Goal: Task Accomplishment & Management: Use online tool/utility

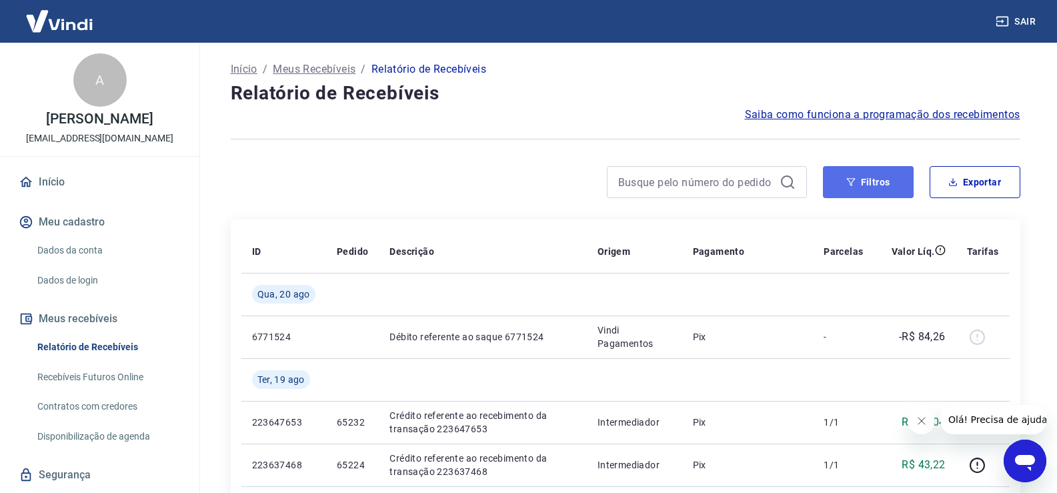
click at [842, 185] on button "Filtros" at bounding box center [868, 182] width 91 height 32
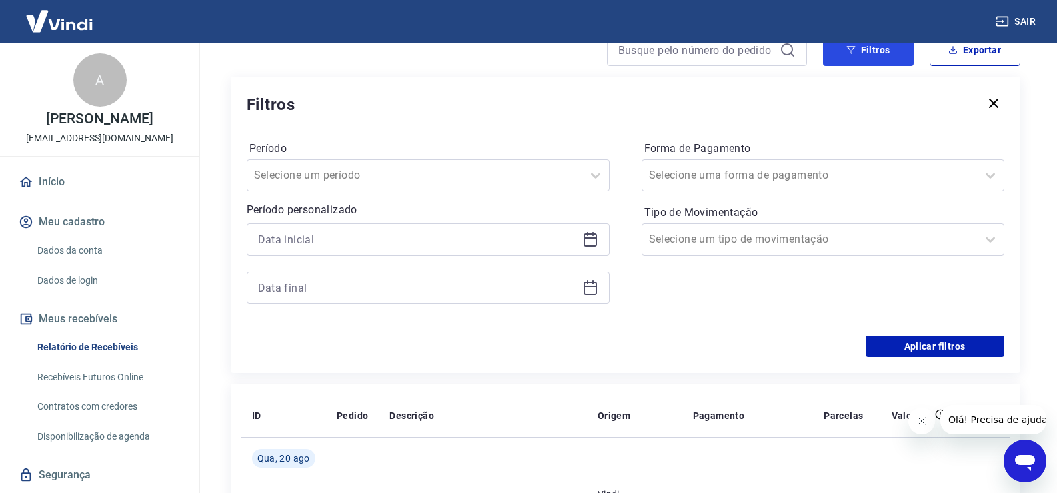
scroll to position [133, 0]
click at [594, 238] on icon at bounding box center [590, 236] width 13 height 1
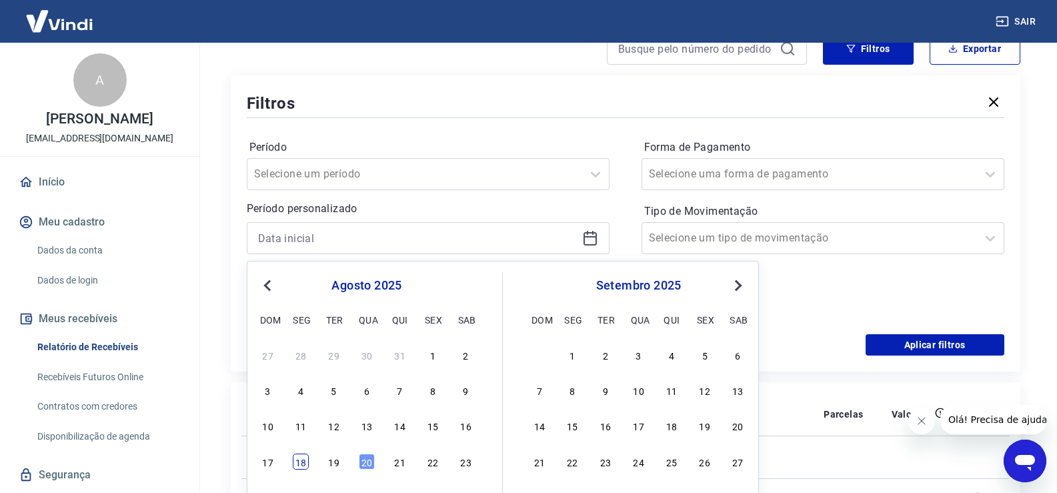
click at [301, 463] on div "18" at bounding box center [301, 462] width 16 height 16
type input "[DATE]"
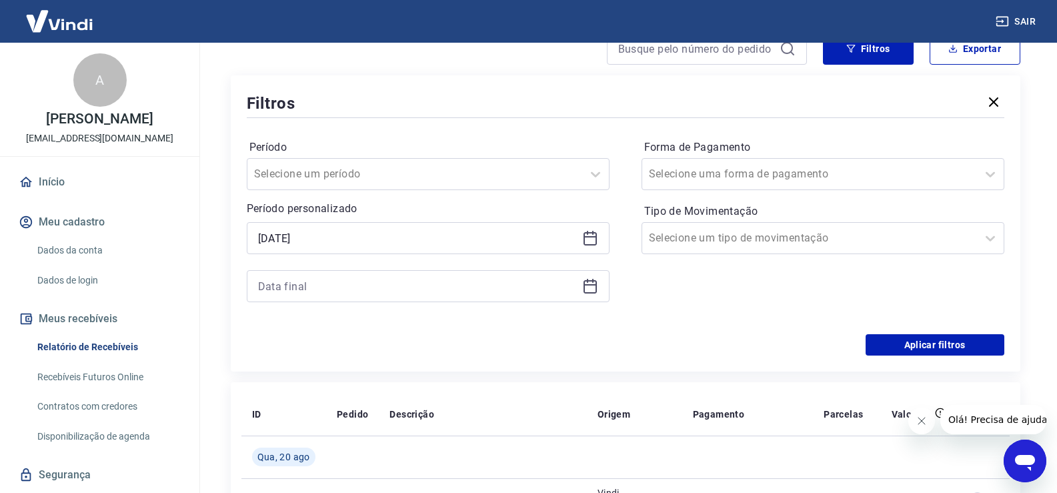
click at [588, 292] on icon at bounding box center [590, 286] width 16 height 16
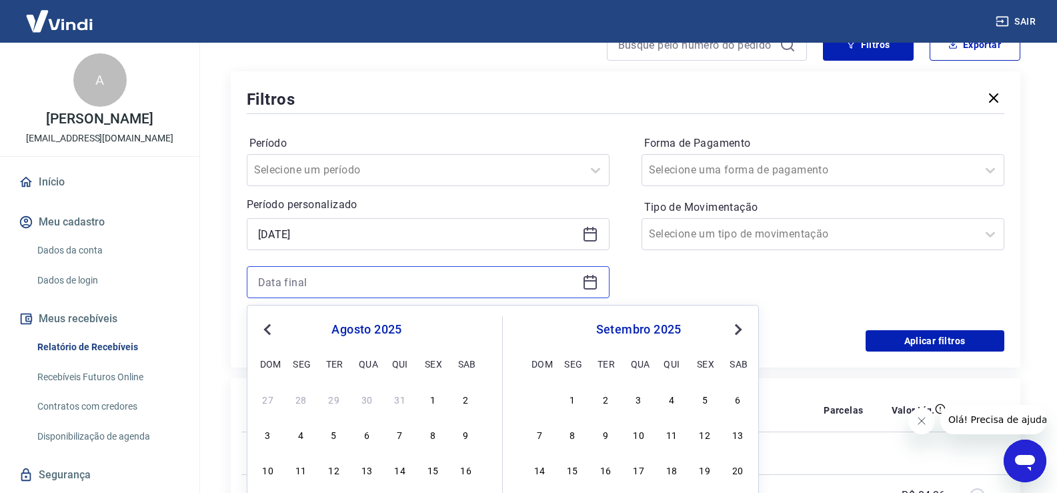
scroll to position [400, 0]
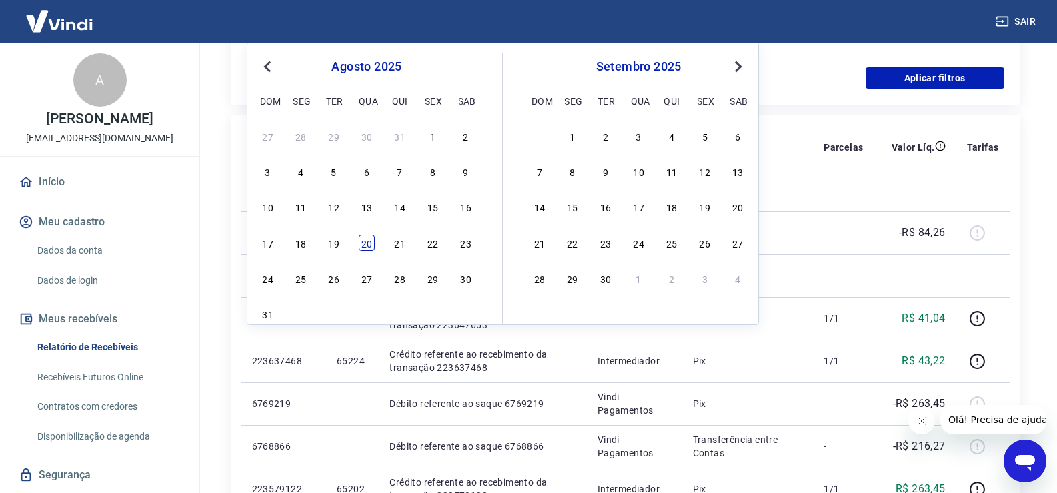
click at [370, 239] on div "20" at bounding box center [367, 243] width 16 height 16
click at [370, 239] on td at bounding box center [352, 232] width 53 height 43
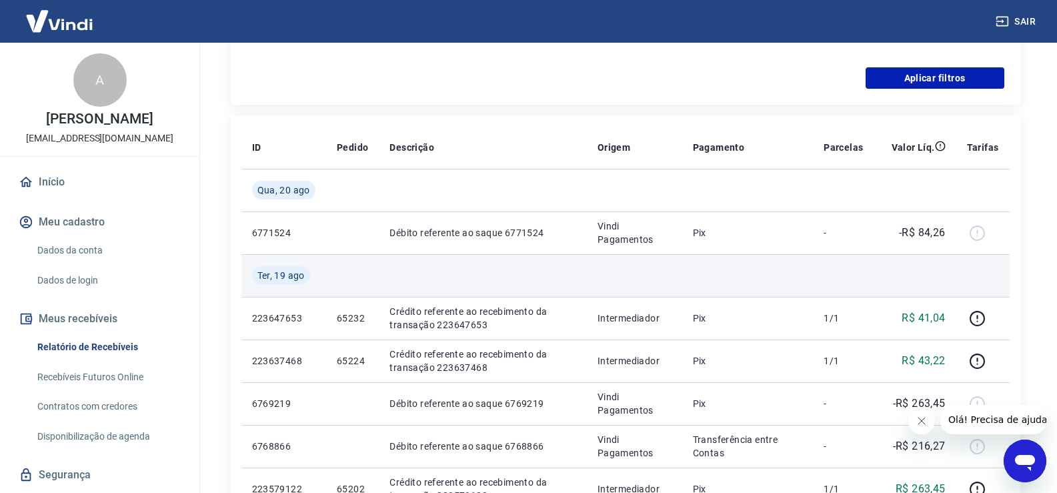
type input "[DATE]"
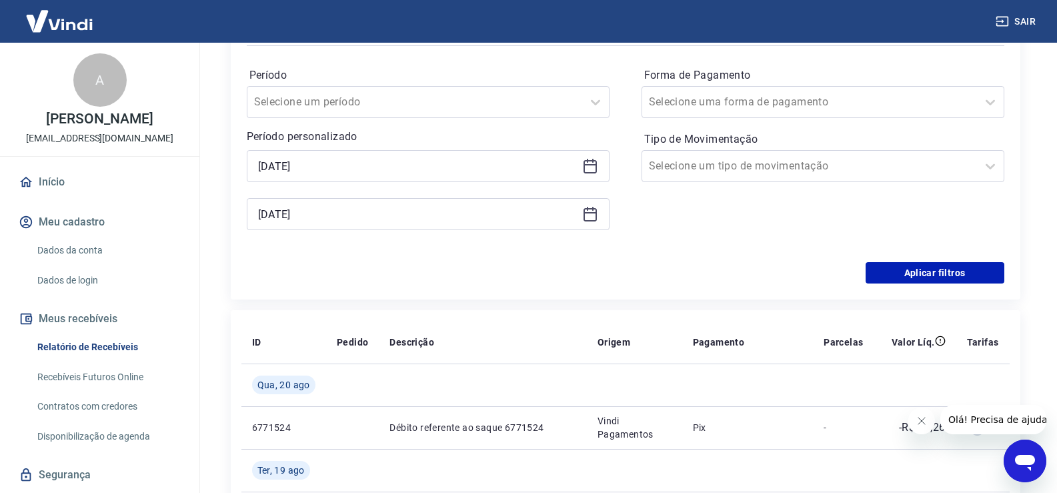
scroll to position [200, 0]
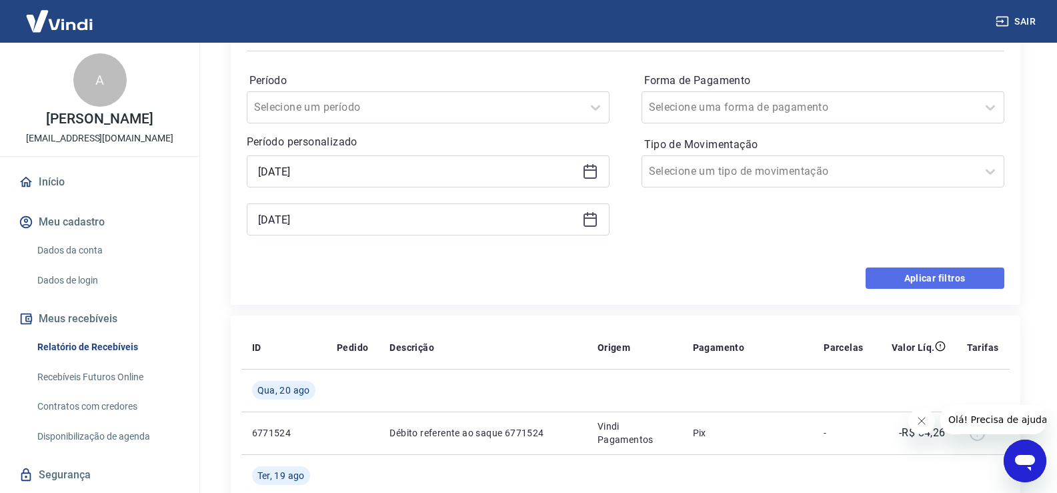
click at [953, 274] on button "Aplicar filtros" at bounding box center [935, 278] width 139 height 21
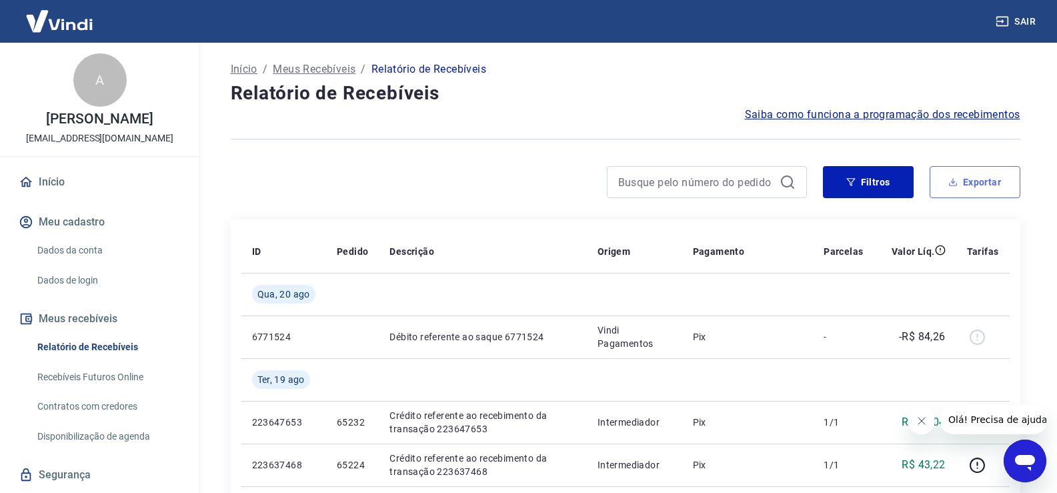
click at [981, 175] on button "Exportar" at bounding box center [975, 182] width 91 height 32
type input "[DATE]"
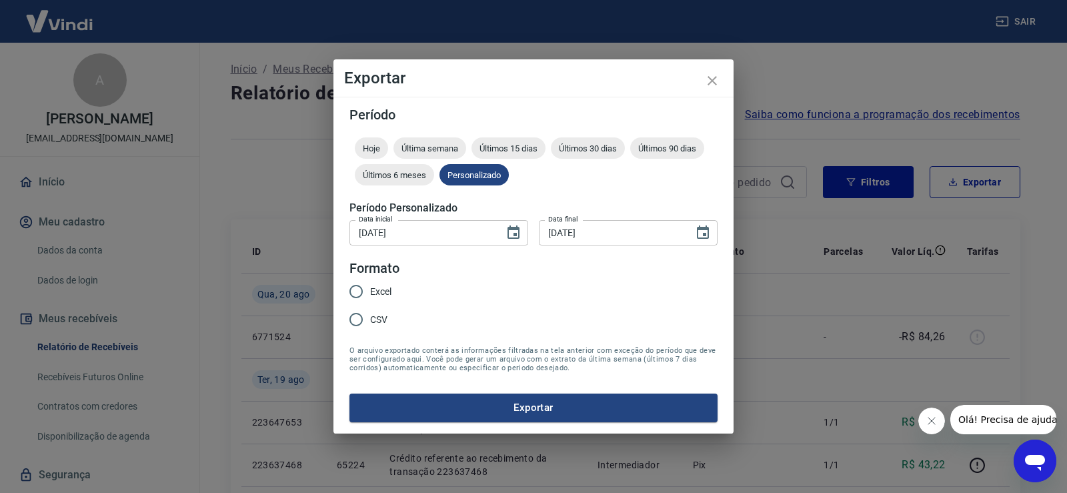
click at [366, 290] on input "Excel" at bounding box center [356, 292] width 28 height 28
radio input "true"
click at [539, 408] on button "Exportar" at bounding box center [534, 408] width 368 height 28
